Goal: Transaction & Acquisition: Purchase product/service

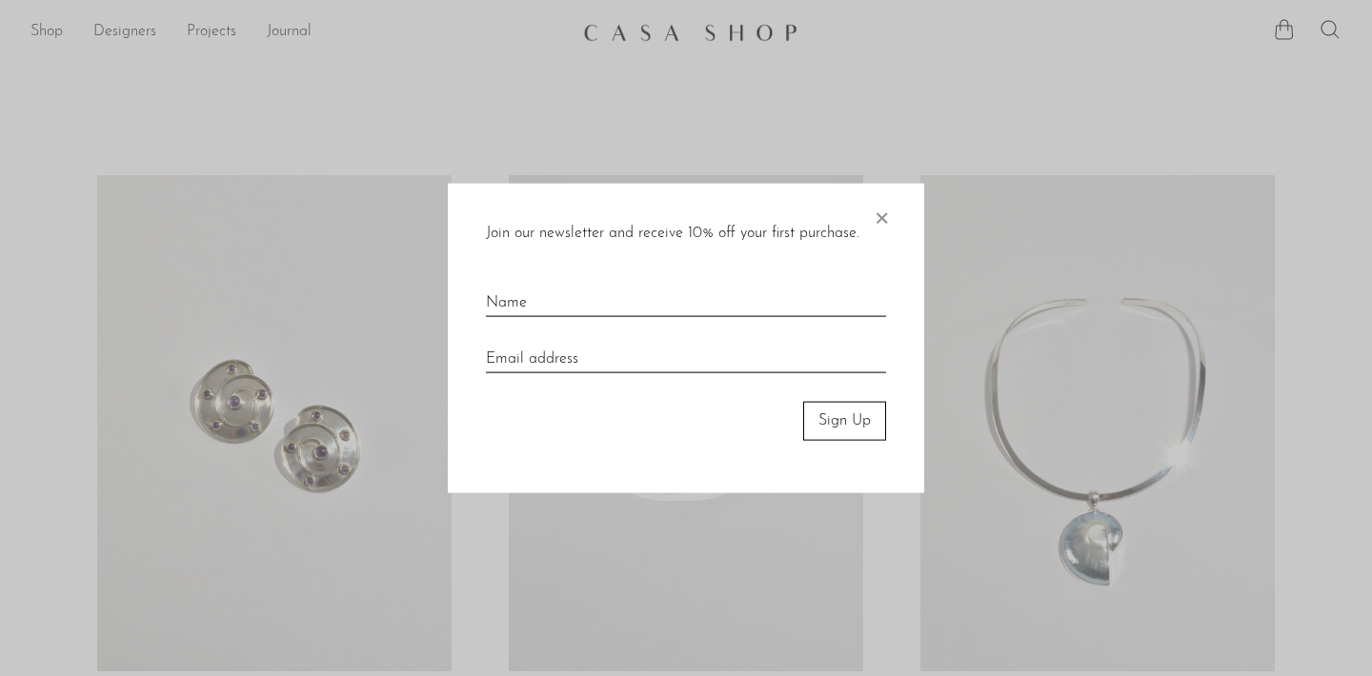
click at [876, 218] on span "×" at bounding box center [881, 214] width 19 height 61
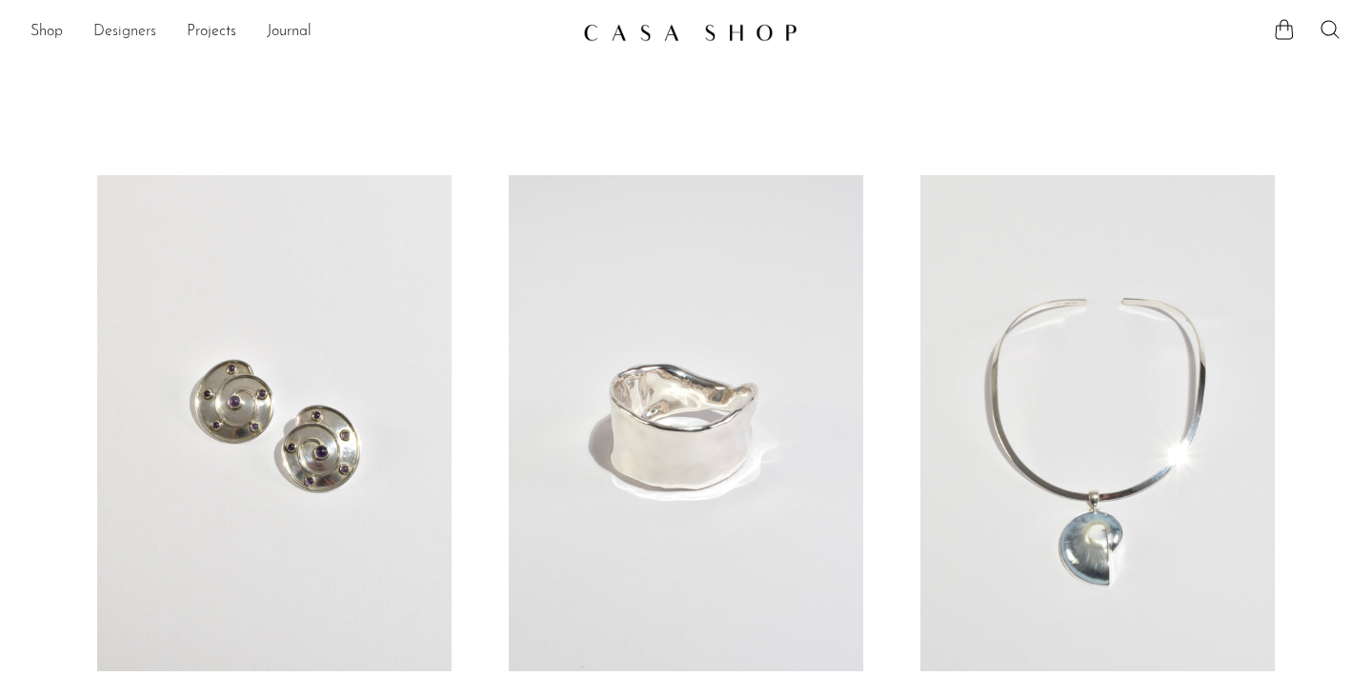
click at [108, 26] on link "Designers" at bounding box center [124, 32] width 63 height 25
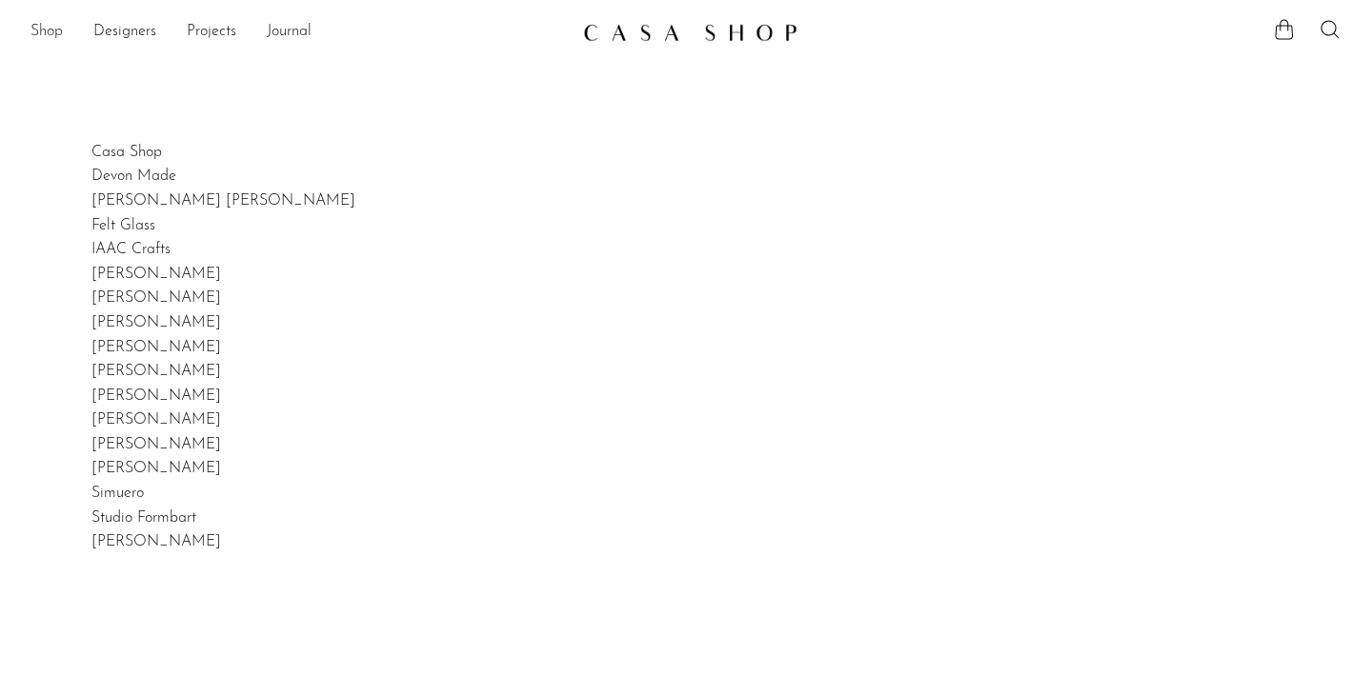
click at [51, 36] on link "Shop" at bounding box center [46, 32] width 32 height 25
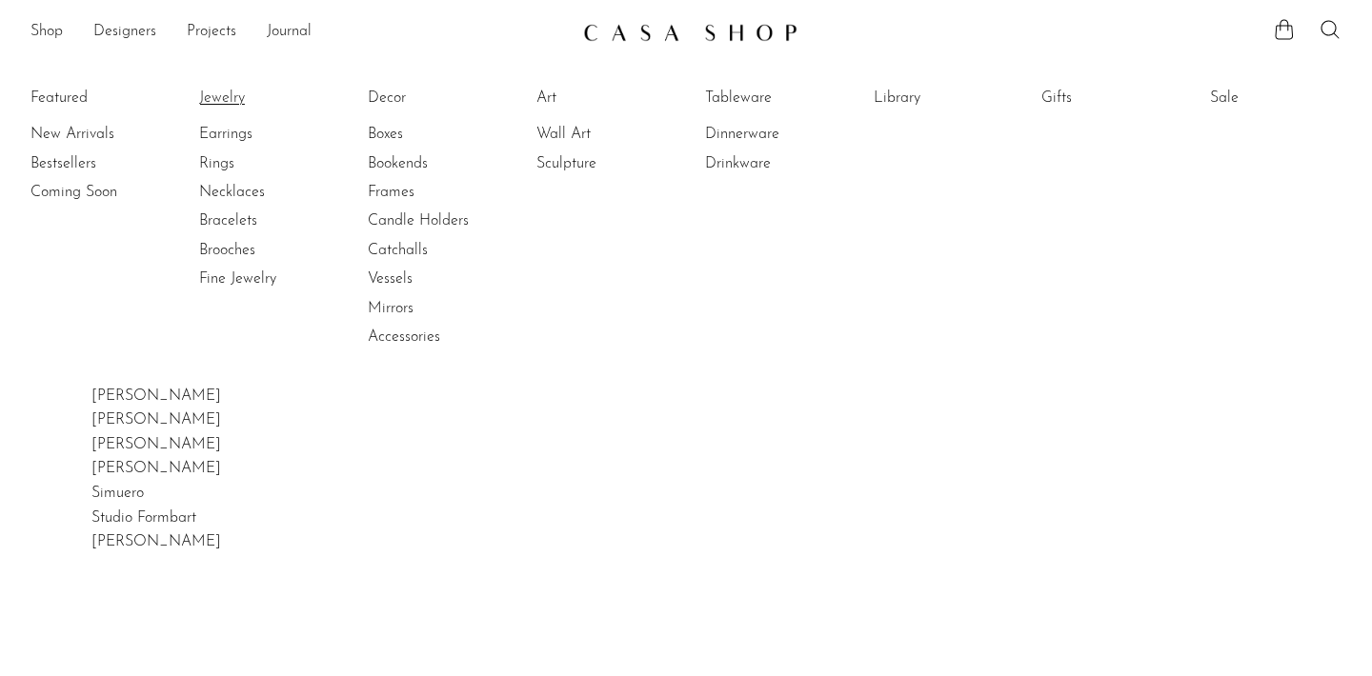
click at [230, 103] on link "Jewelry" at bounding box center [270, 98] width 143 height 21
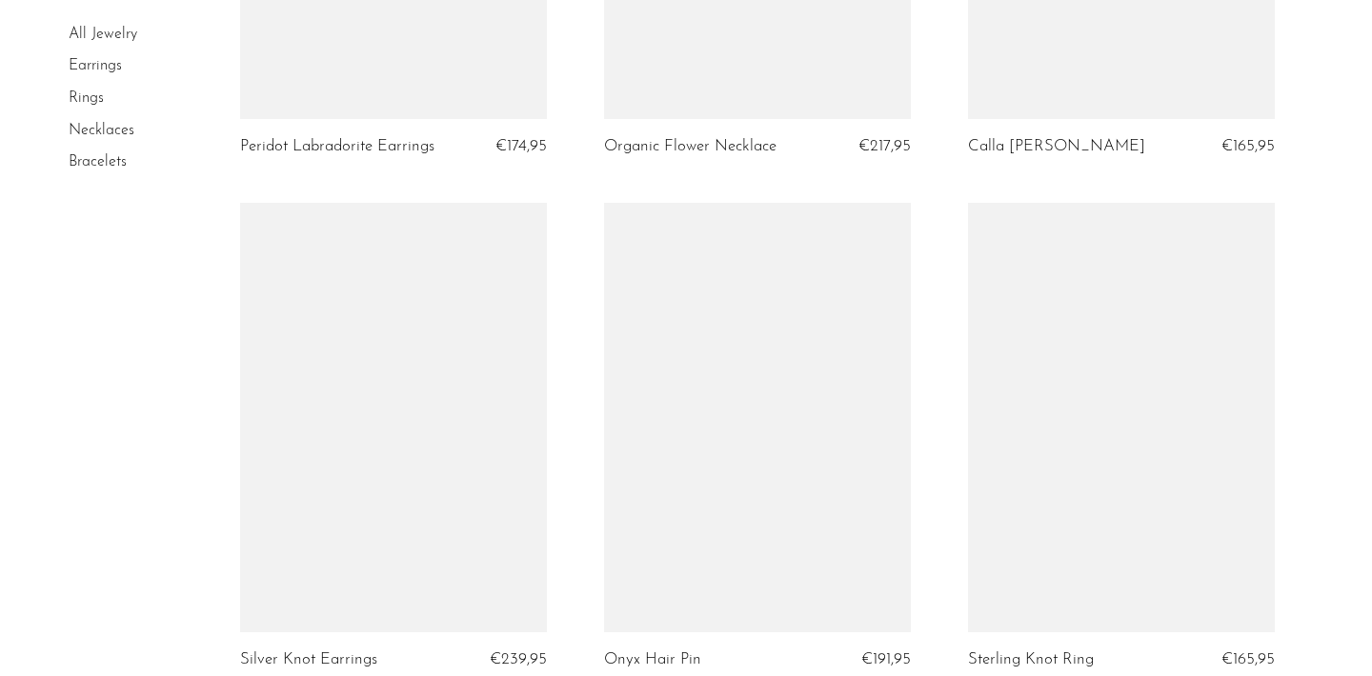
scroll to position [1649, 0]
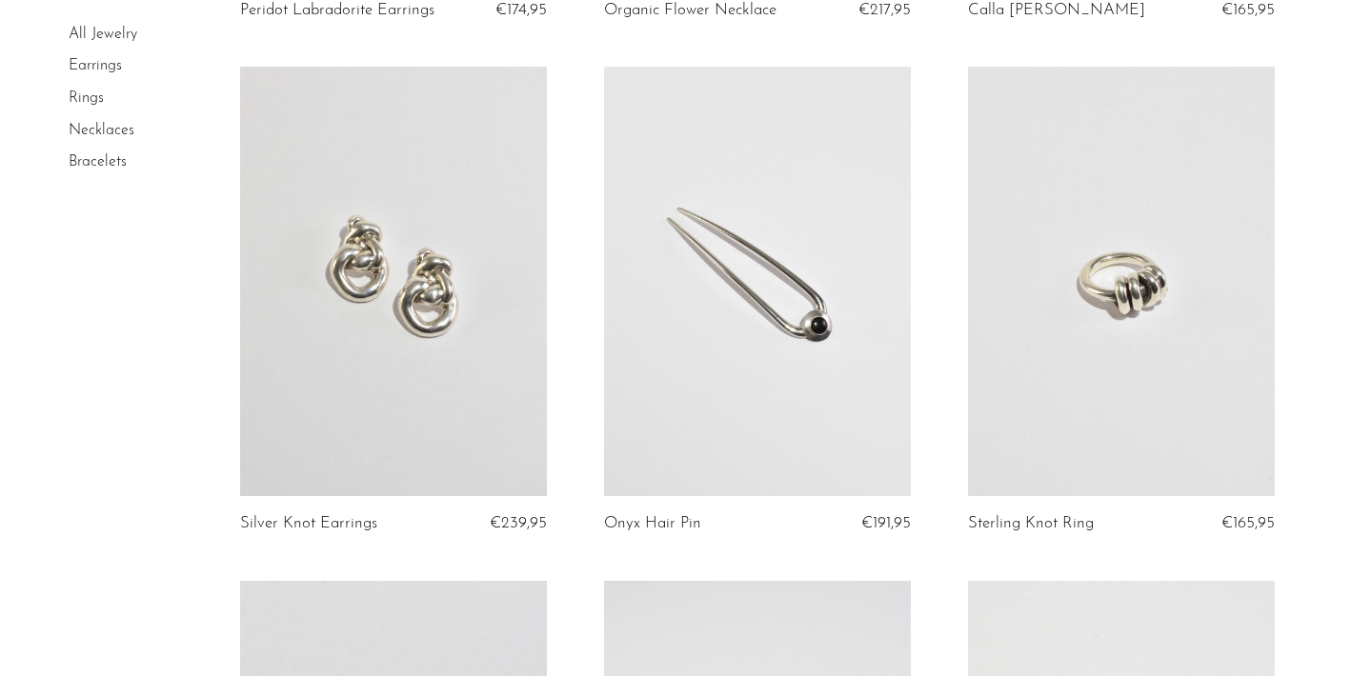
click at [711, 370] on link at bounding box center [757, 282] width 307 height 430
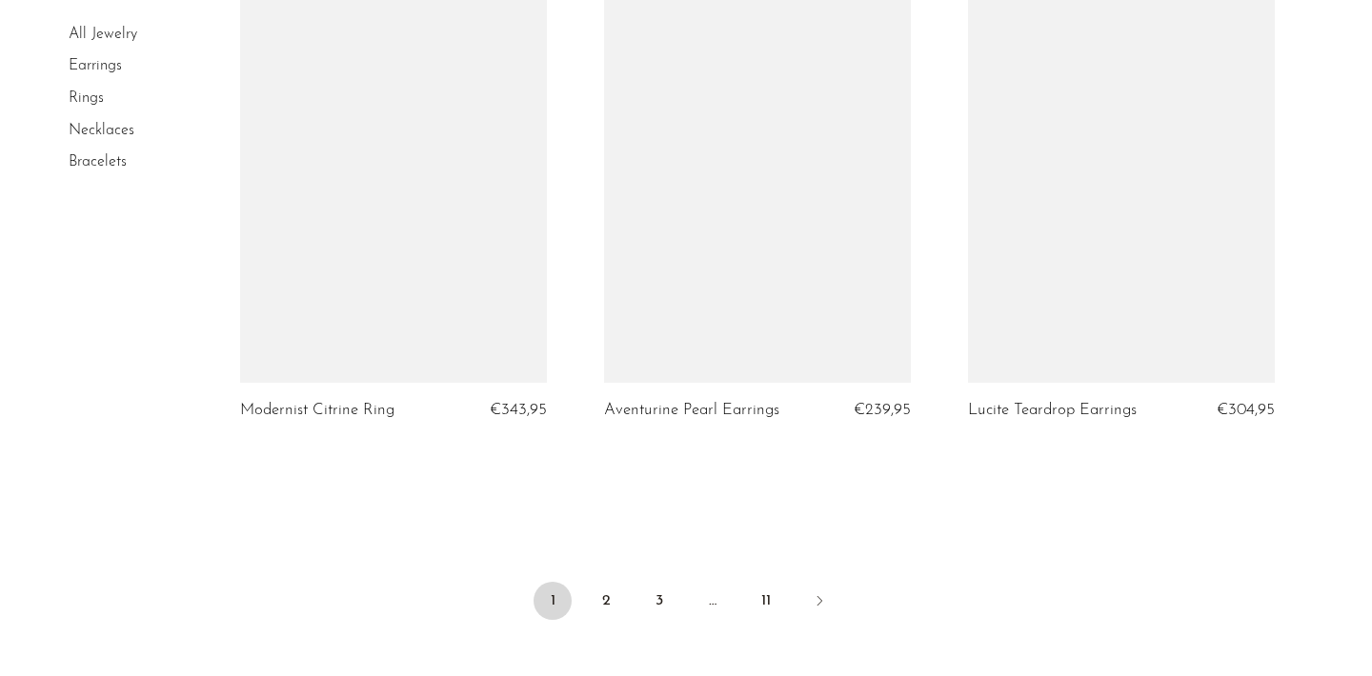
scroll to position [5932, 0]
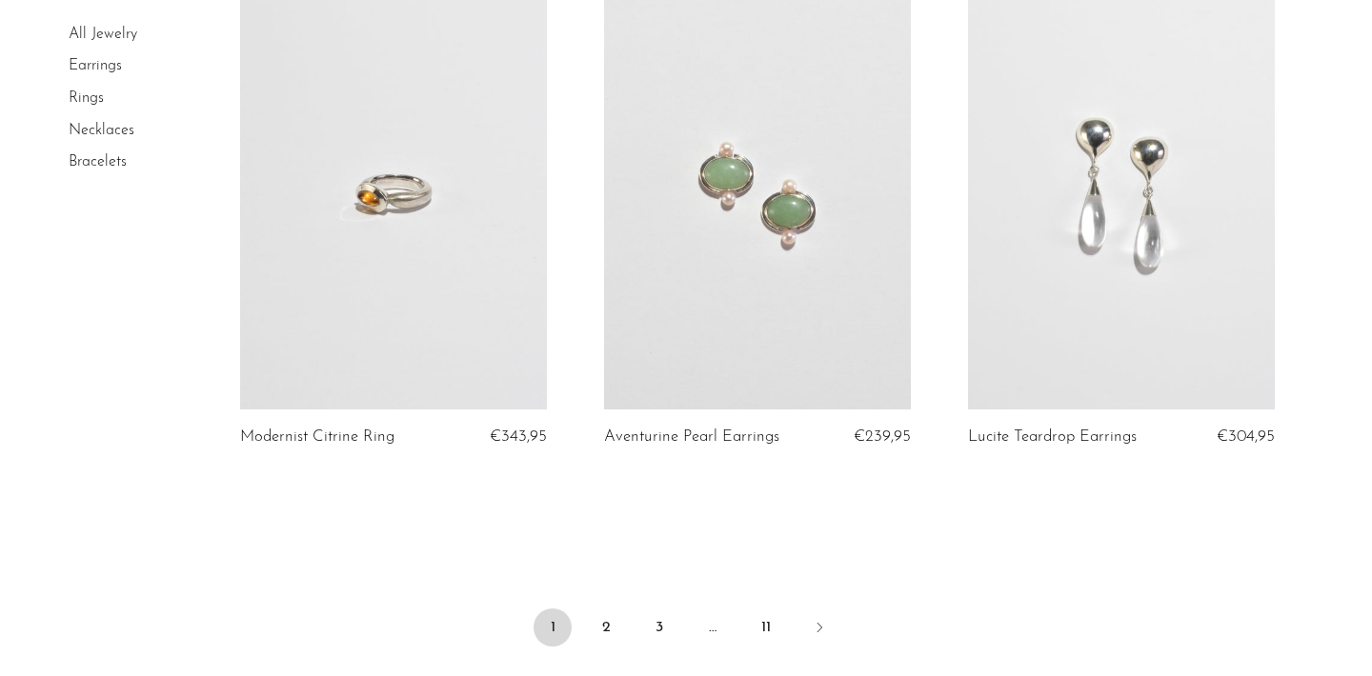
click at [511, 289] on link at bounding box center [393, 195] width 307 height 430
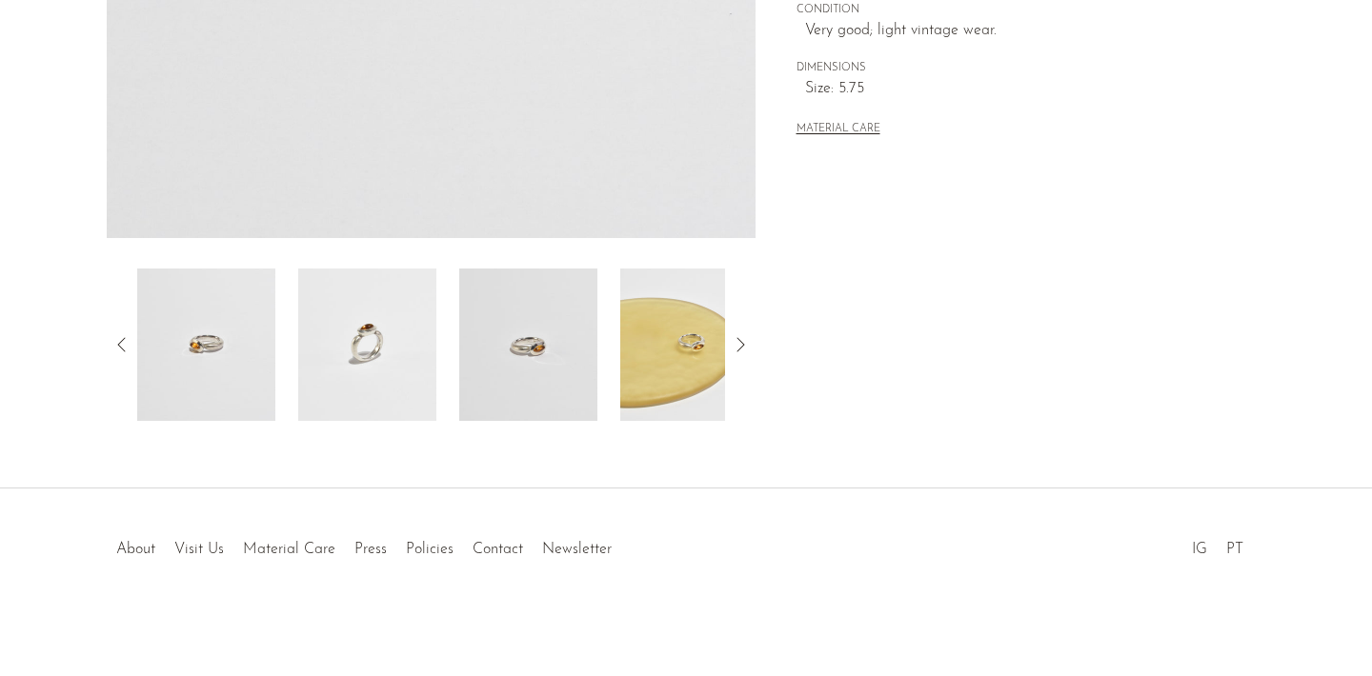
scroll to position [564, 0]
click at [362, 333] on img at bounding box center [367, 345] width 138 height 152
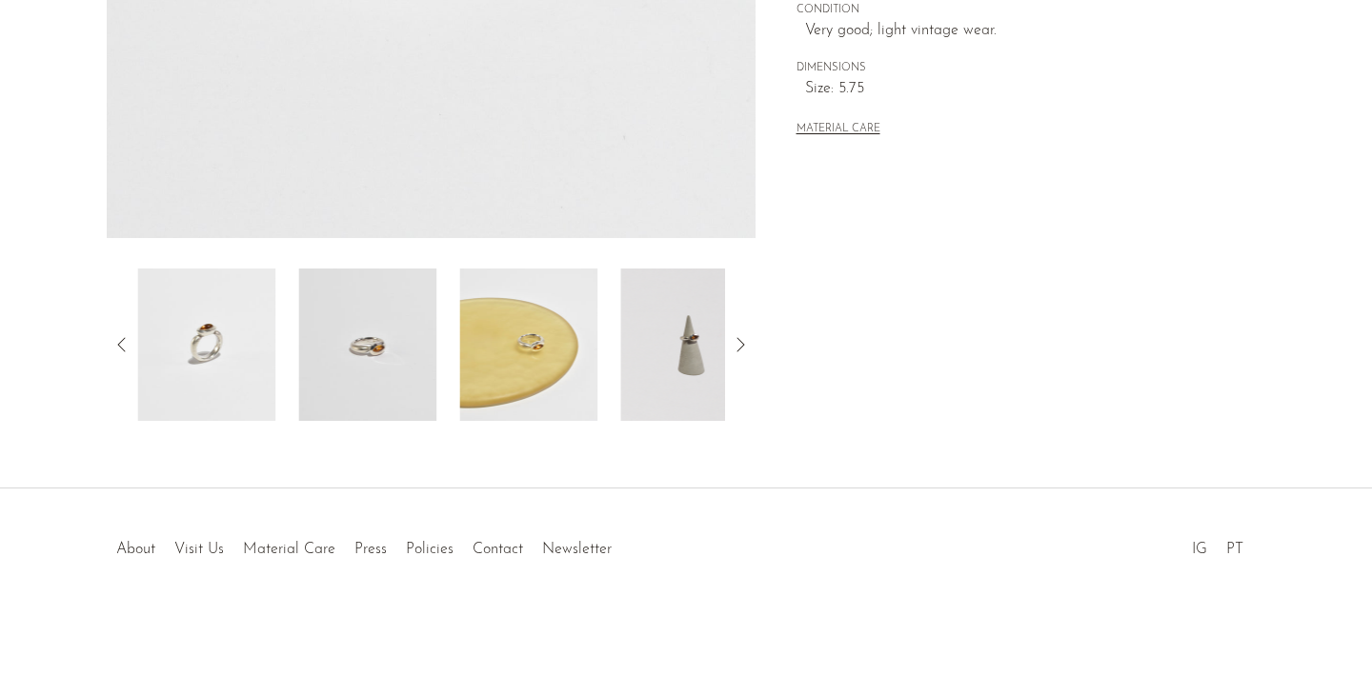
scroll to position [99, 0]
